Goal: Check status: Check status

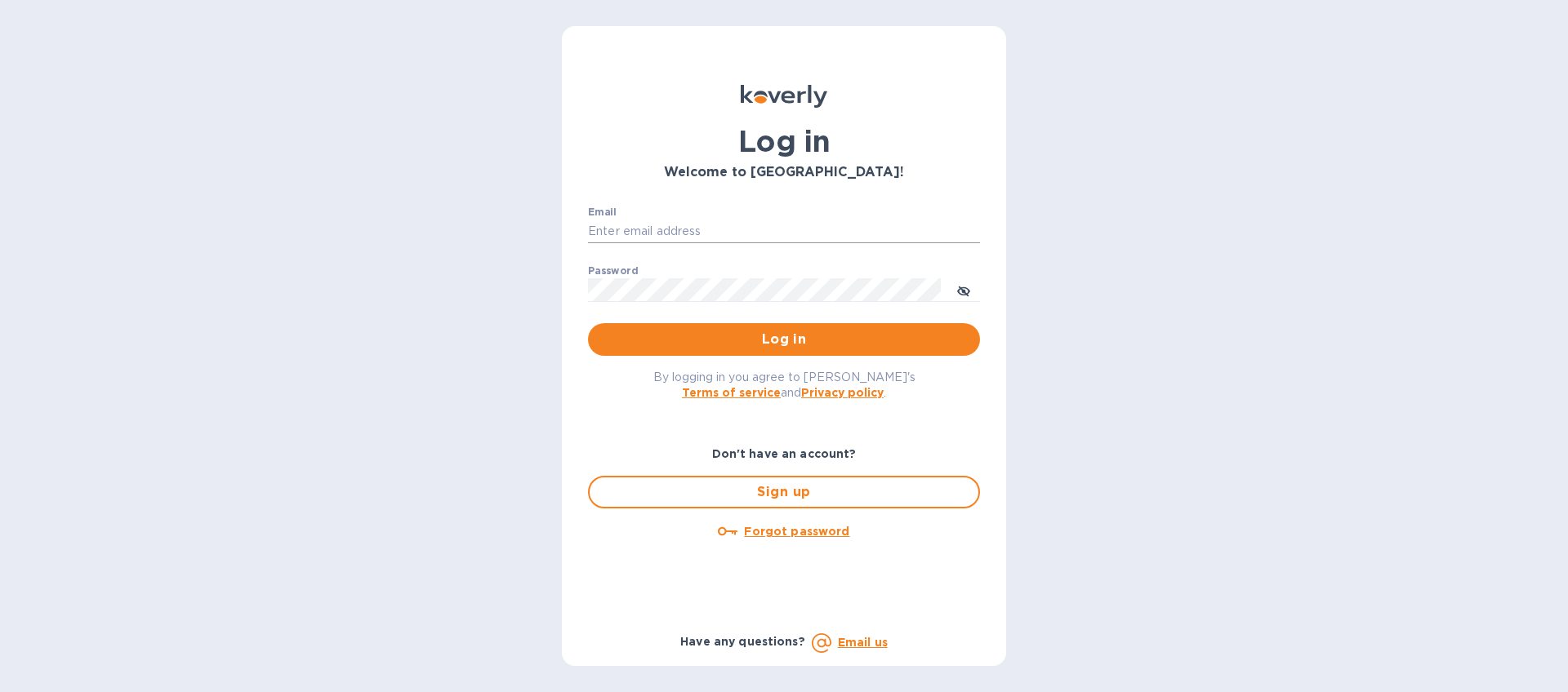
click at [754, 219] on input "Email" at bounding box center [784, 232] width 392 height 24
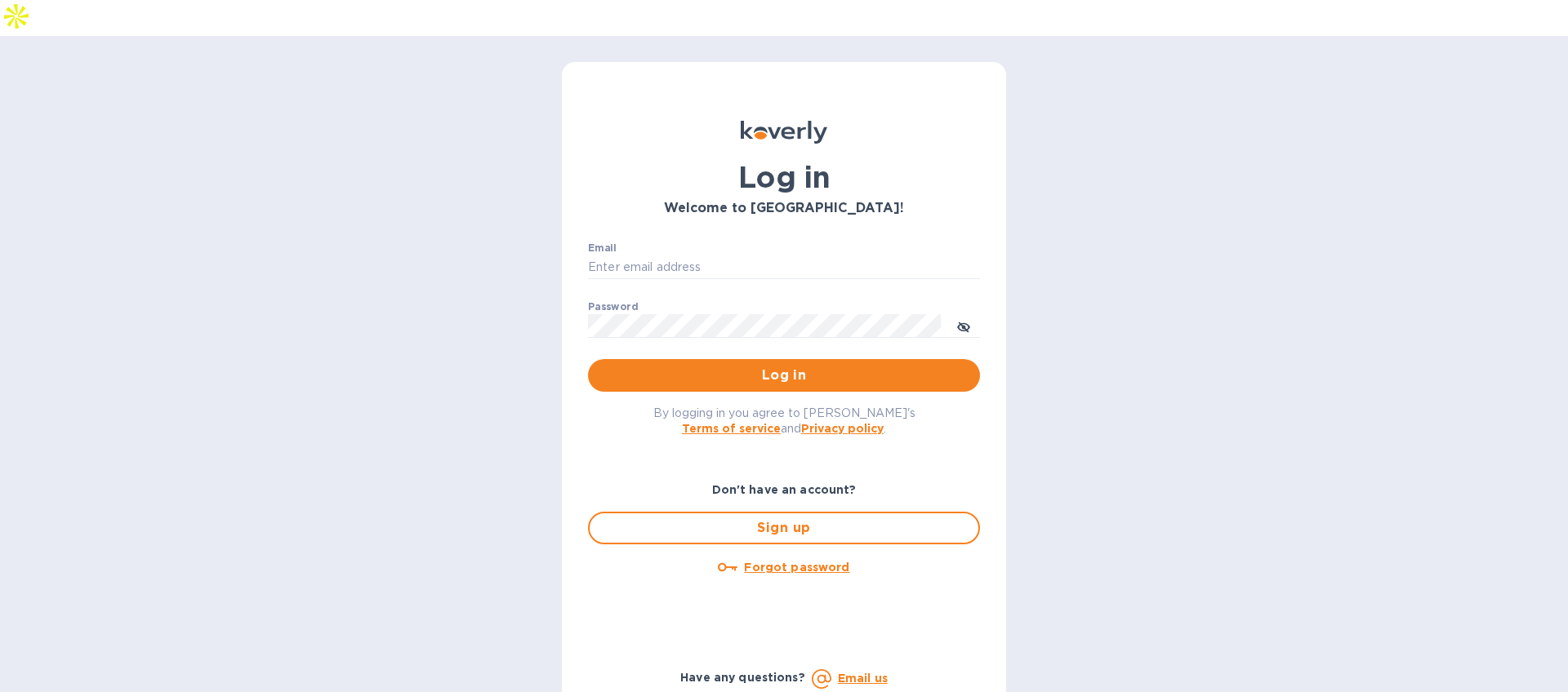
type input "[EMAIL_ADDRESS][DOMAIN_NAME]"
click at [769, 365] on span "Log in" at bounding box center [784, 375] width 365 height 20
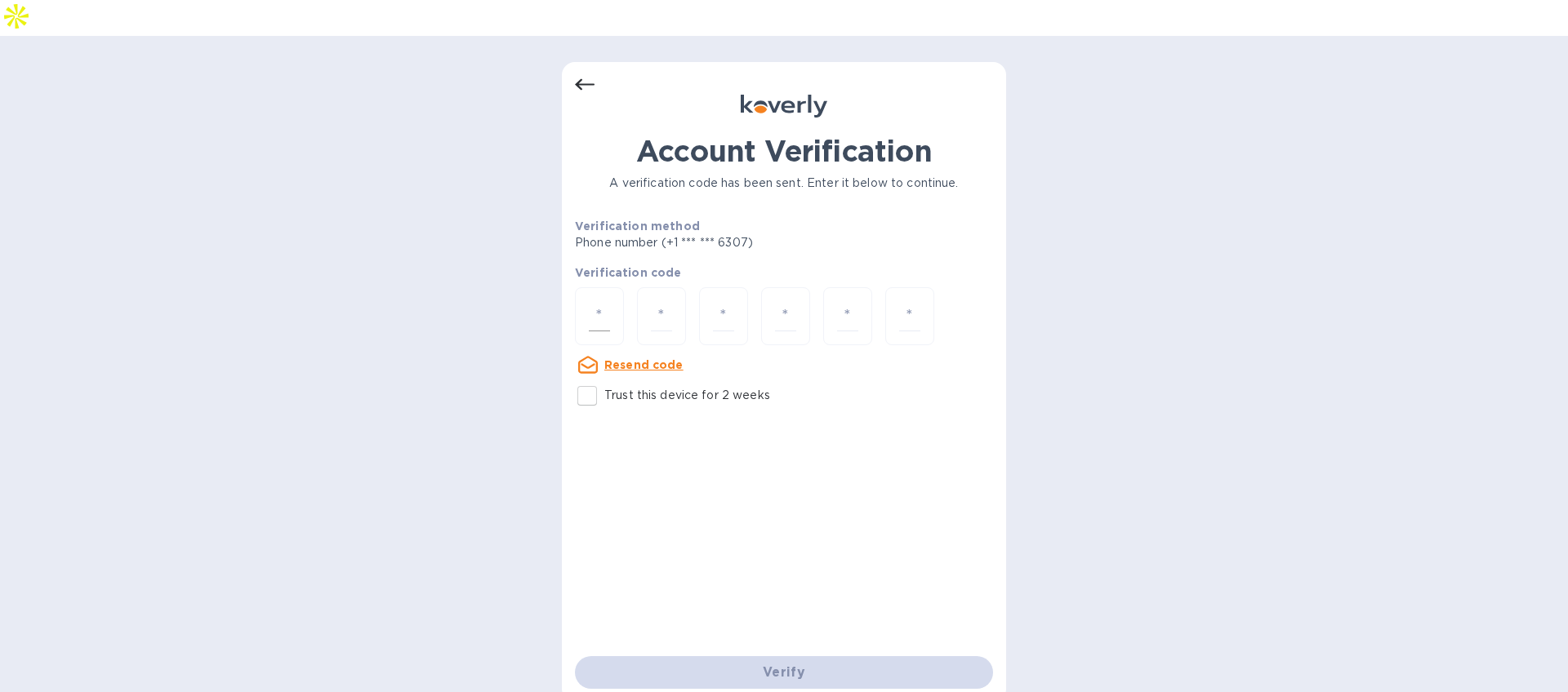
click at [613, 288] on div at bounding box center [599, 316] width 49 height 58
type input "6"
type input "2"
type input "9"
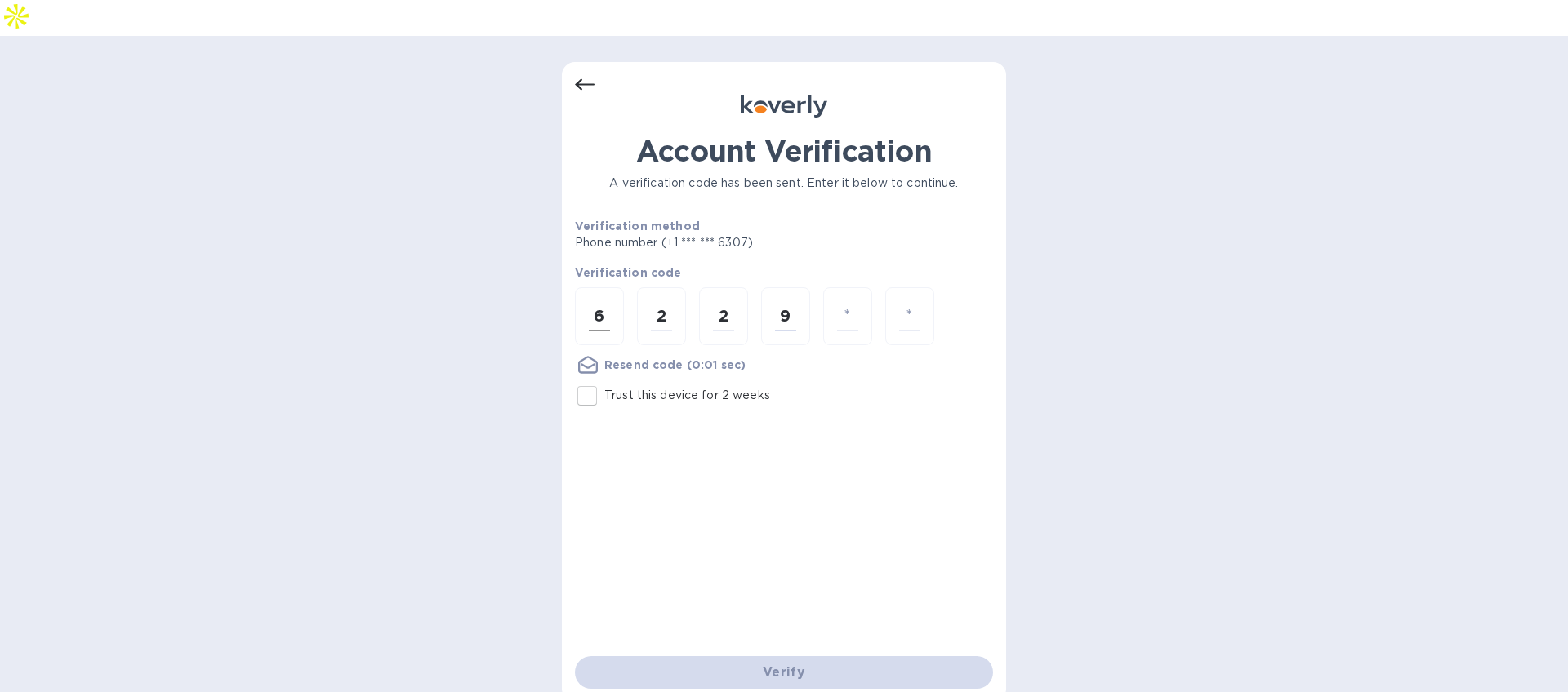
type input "0"
type input "1"
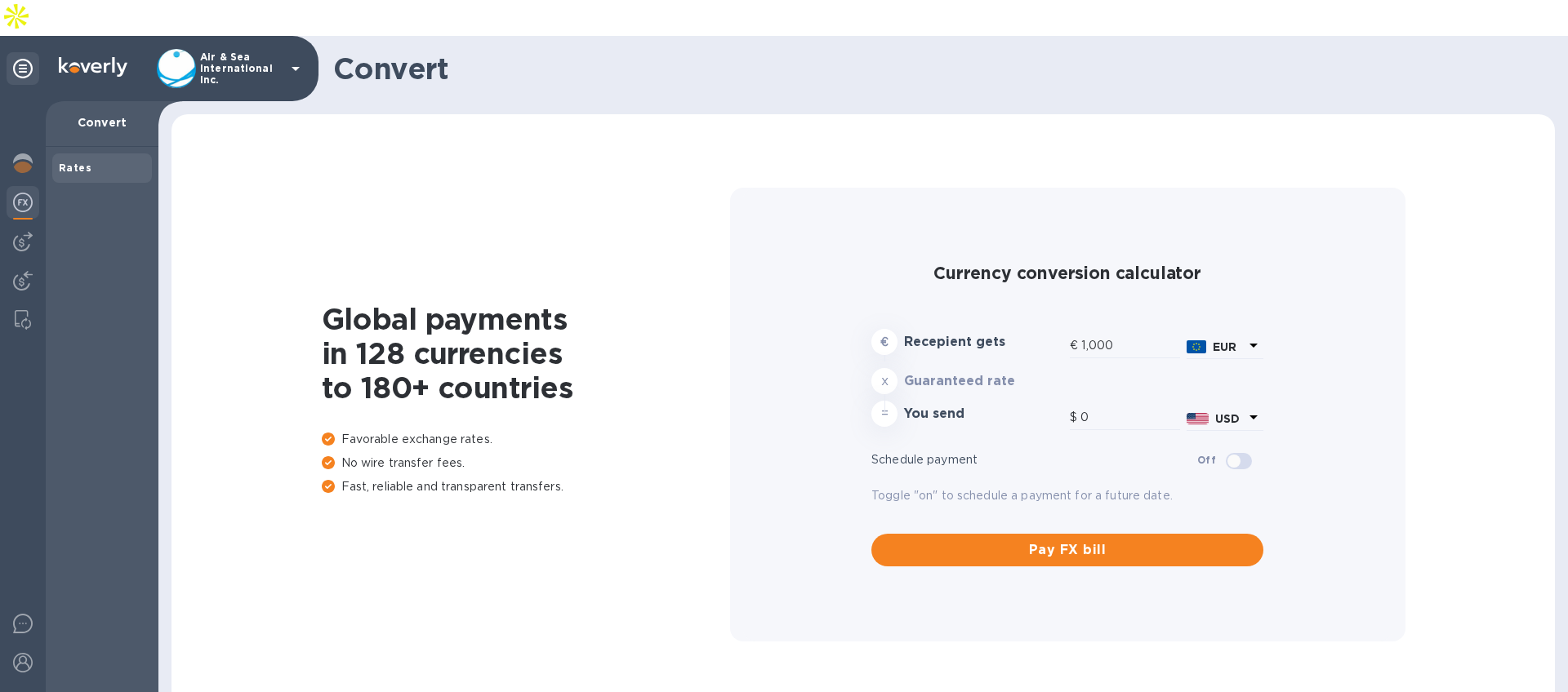
type input "1,178.28"
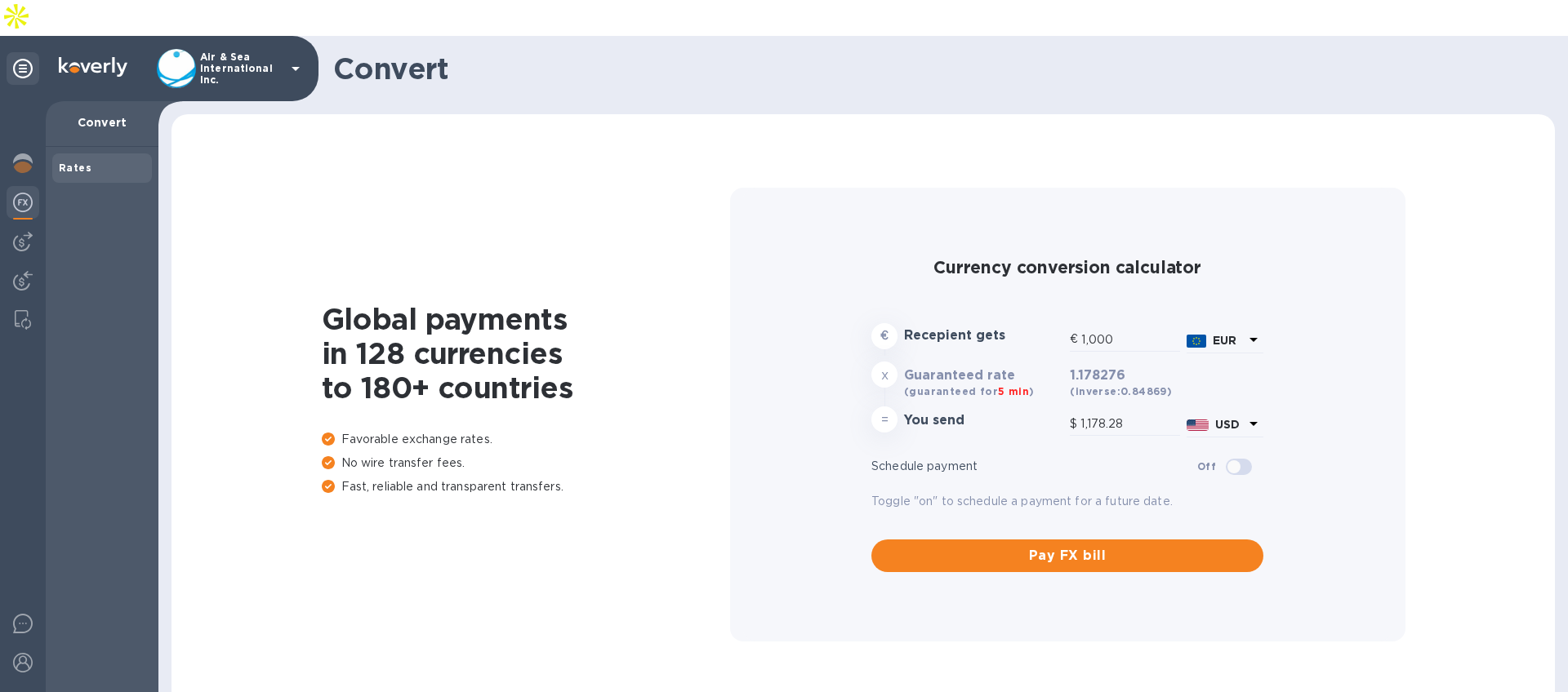
click at [24, 193] on img at bounding box center [22, 202] width 20 height 20
click at [18, 232] on img at bounding box center [22, 241] width 20 height 20
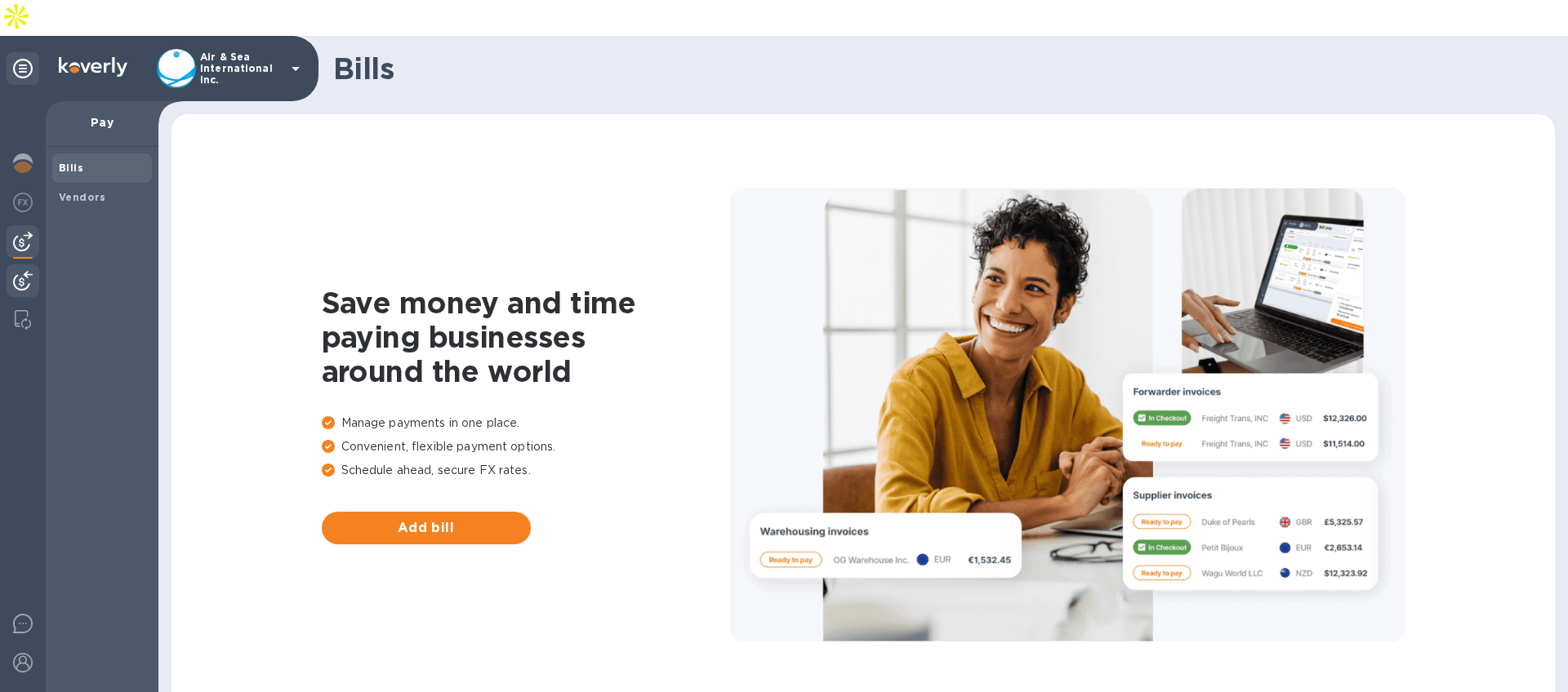
click at [18, 271] on img at bounding box center [22, 281] width 20 height 20
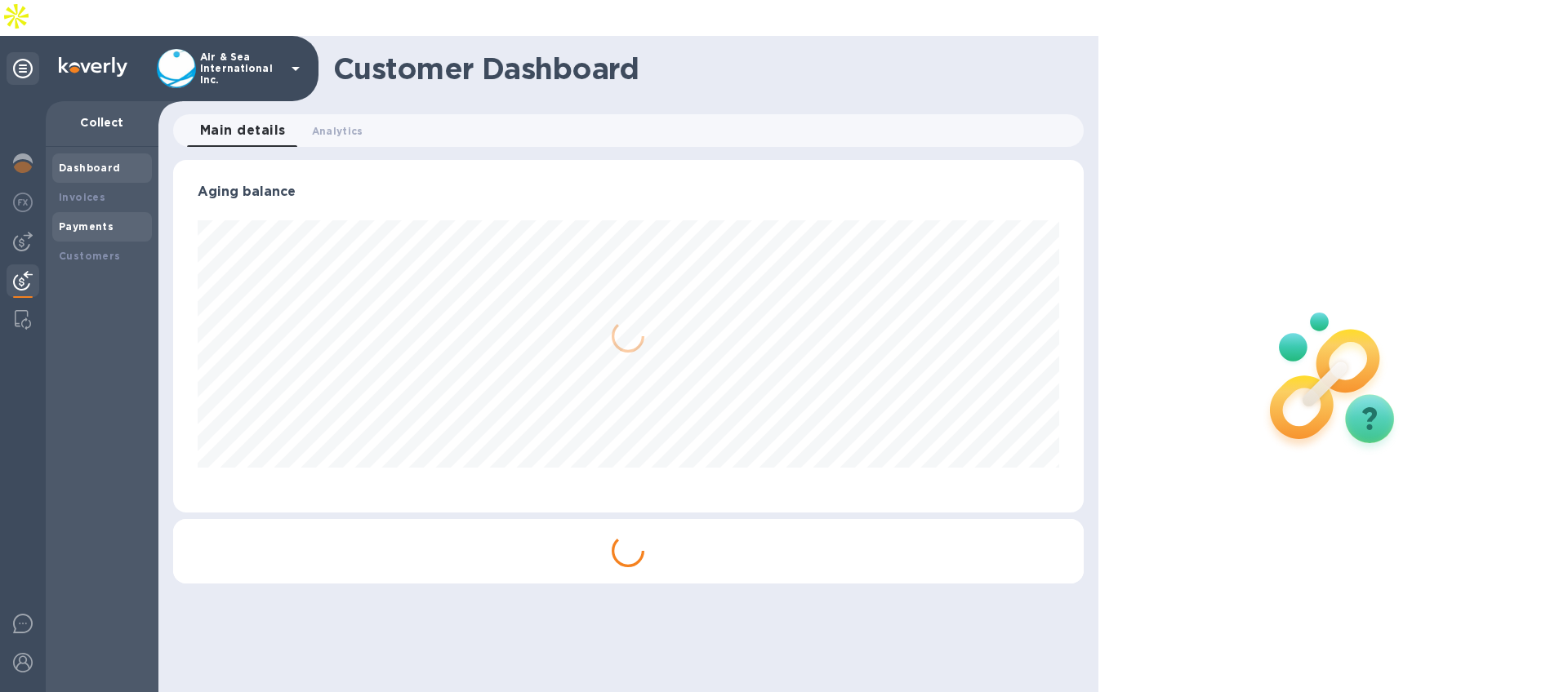
scroll to position [352, 910]
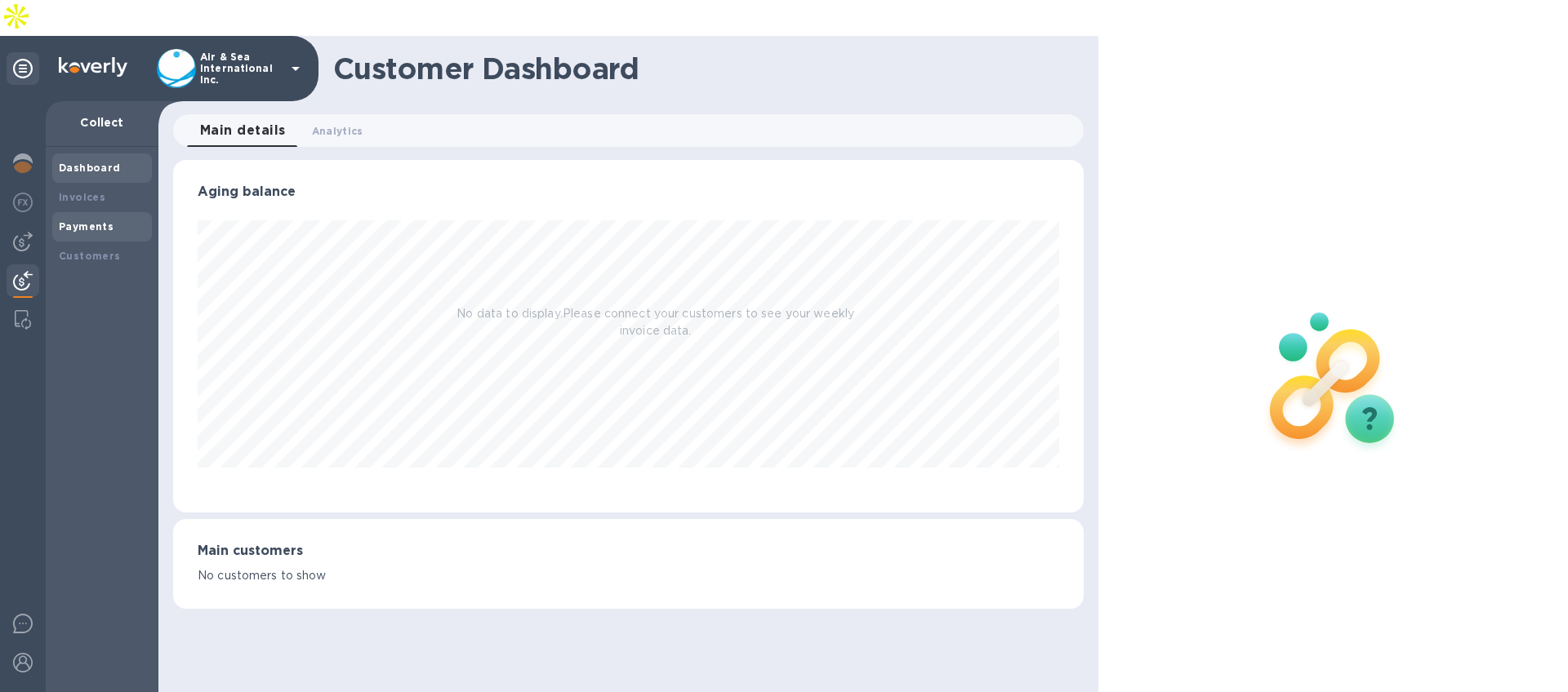
click at [85, 220] on b "Payments" at bounding box center [86, 226] width 54 height 12
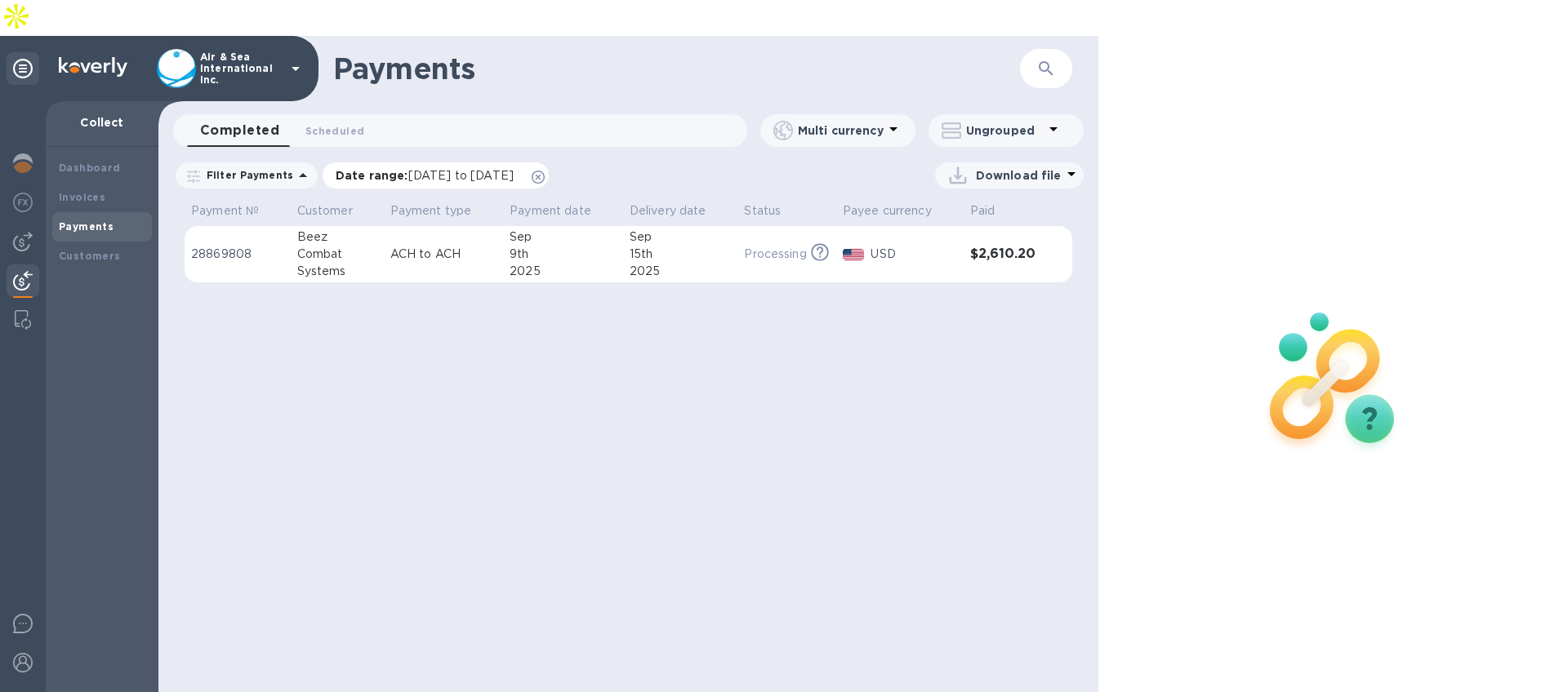
click at [544, 171] on icon at bounding box center [537, 177] width 13 height 13
click at [457, 226] on td "ACH to ACH" at bounding box center [443, 255] width 120 height 57
